Goal: Information Seeking & Learning: Learn about a topic

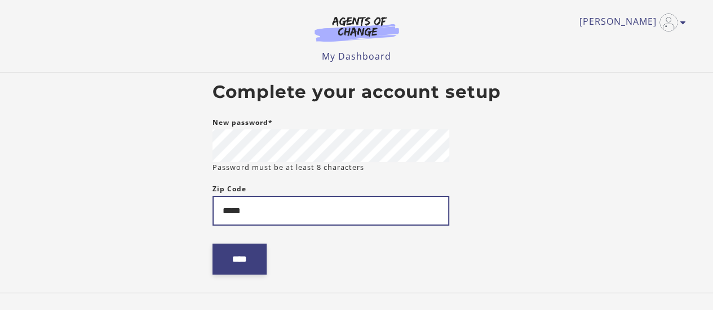
type input "*****"
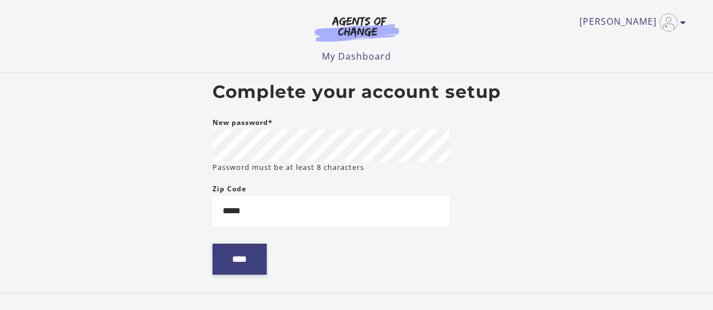
click at [246, 263] on input "****" at bounding box center [239, 259] width 54 height 31
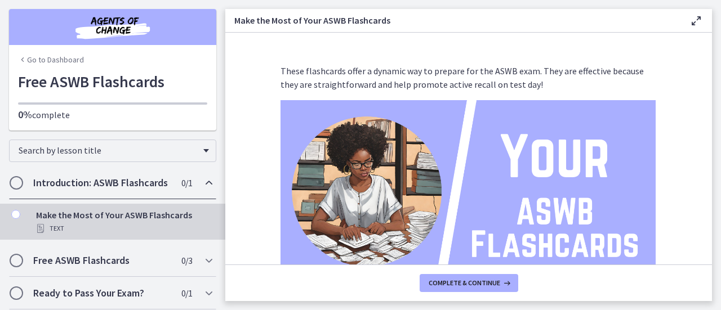
drag, startPoint x: 0, startPoint y: 0, endPoint x: 246, endPoint y: 263, distance: 359.9
click at [246, 263] on section "These flashcards offer a dynamic way to prepare for the ASWB exam. They are eff…" at bounding box center [468, 149] width 487 height 232
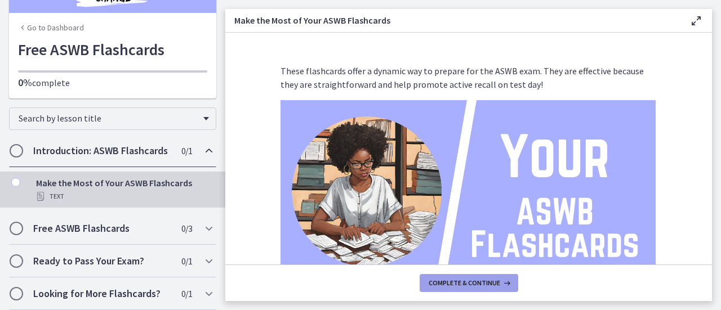
click at [443, 282] on span "Complete & continue" at bounding box center [465, 283] width 72 height 9
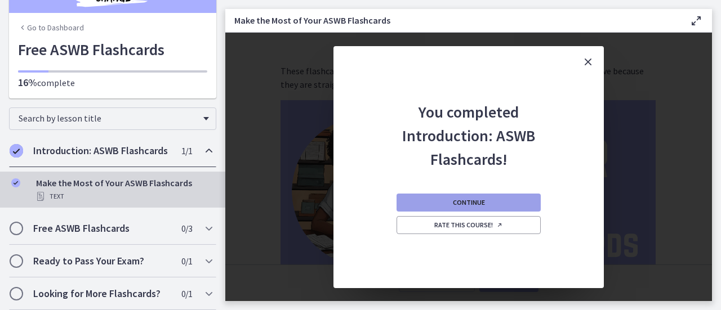
click at [499, 204] on button "Continue" at bounding box center [469, 203] width 144 height 18
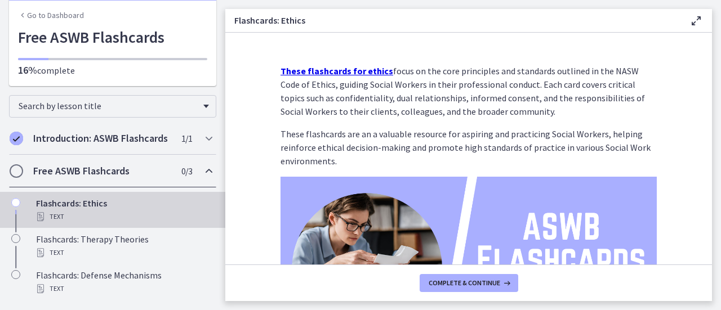
click at [699, 23] on icon at bounding box center [697, 21] width 14 height 14
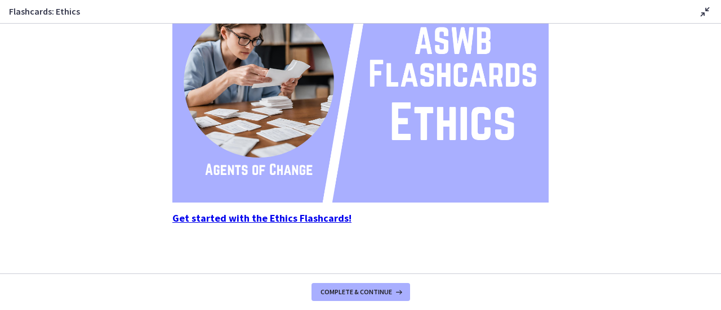
scroll to position [183, 0]
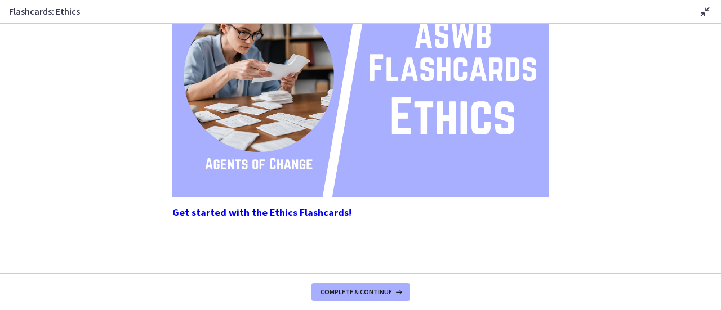
click at [266, 214] on strong "Get started with the Ethics Flashcards!" at bounding box center [261, 212] width 179 height 13
click at [275, 214] on strong "Get started with the Ethics Flashcards!" at bounding box center [261, 212] width 179 height 13
click at [352, 287] on button "Complete & continue" at bounding box center [361, 292] width 99 height 18
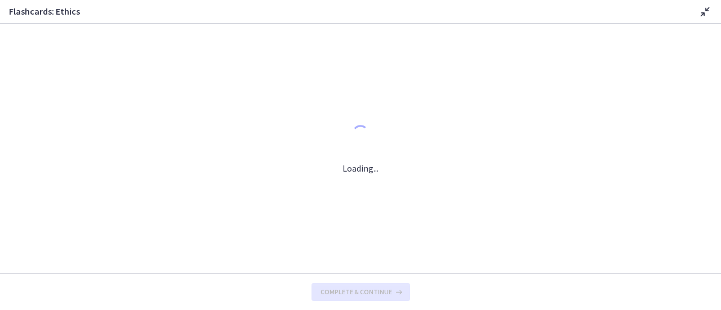
scroll to position [0, 0]
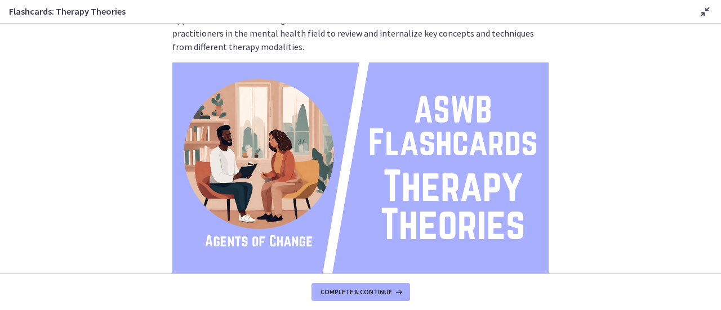
scroll to position [183, 0]
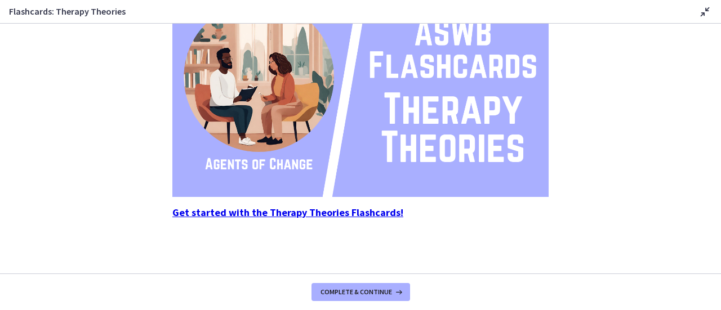
click at [304, 211] on strong "Get started with the Therapy Theories Flashcards!" at bounding box center [287, 212] width 231 height 13
